Goal: Task Accomplishment & Management: Manage account settings

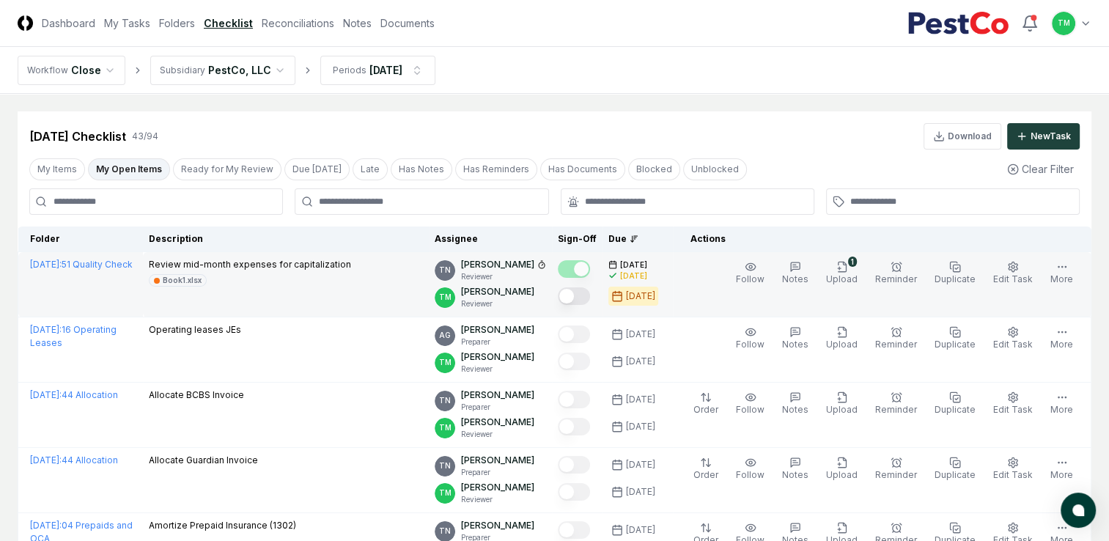
click at [590, 300] on button "Mark complete" at bounding box center [574, 296] width 32 height 18
click at [318, 23] on link "Reconciliations" at bounding box center [298, 22] width 73 height 15
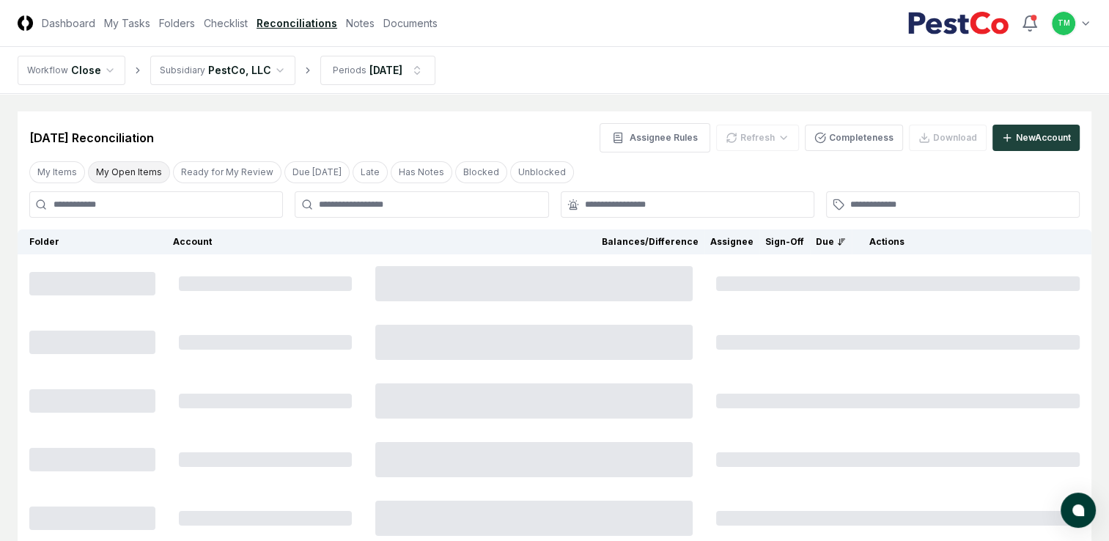
click at [136, 175] on button "My Open Items" at bounding box center [129, 172] width 82 height 22
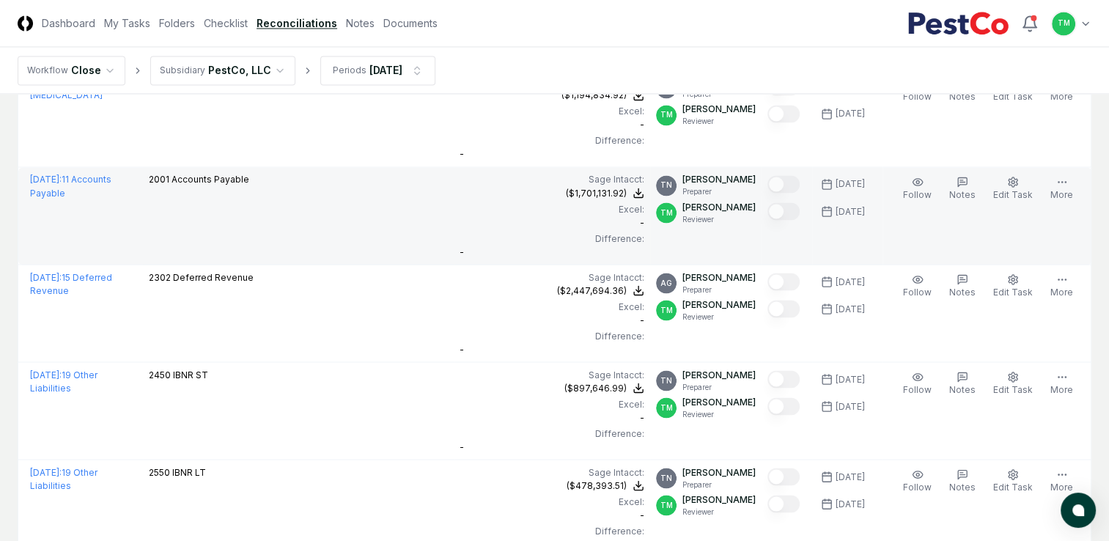
scroll to position [2695, 0]
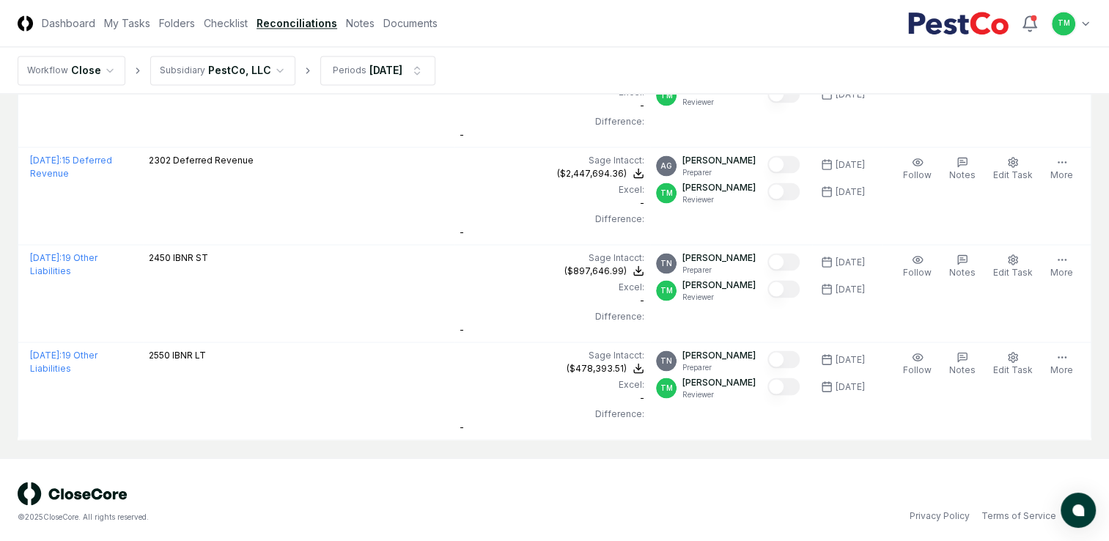
click at [243, 524] on div "© 2025 CloseCore. All rights reserved. Privacy Policy Terms of Service" at bounding box center [554, 502] width 1109 height 88
